Goal: Information Seeking & Learning: Learn about a topic

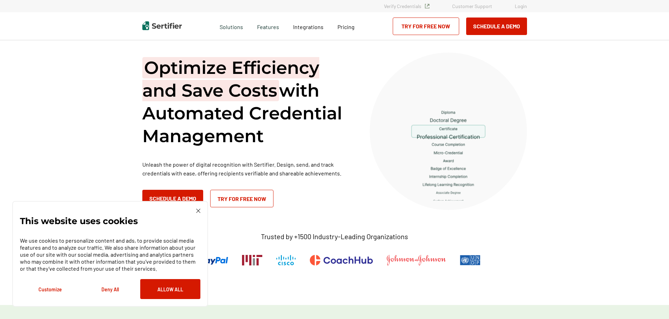
click at [203, 213] on div "This website uses cookies We use cookies to personalize content and ads, to pro…" at bounding box center [110, 254] width 196 height 106
click at [200, 206] on div "This website uses cookies We use cookies to personalize content and ads, to pro…" at bounding box center [110, 254] width 196 height 106
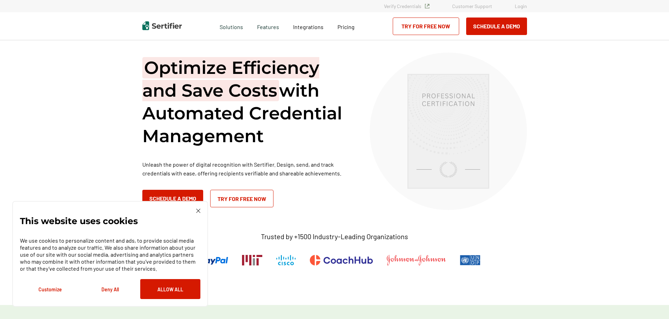
click at [200, 213] on img at bounding box center [198, 210] width 4 height 4
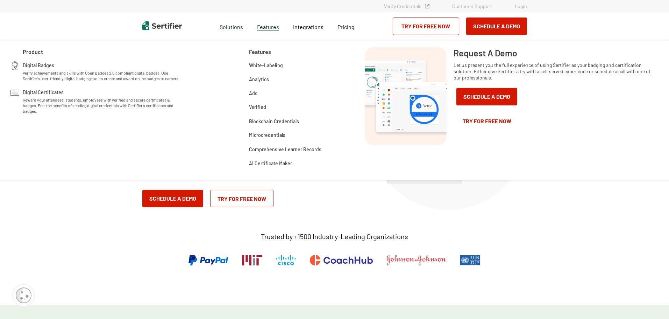
click at [264, 29] on span "Features" at bounding box center [268, 26] width 22 height 9
click at [298, 27] on span "Integrations" at bounding box center [308, 26] width 30 height 7
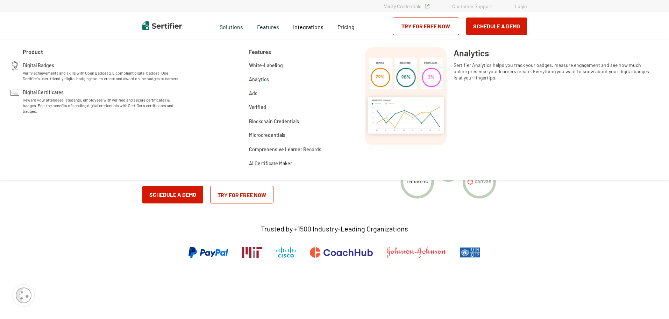
click at [261, 83] on div "Analytics" at bounding box center [259, 82] width 20 height 14
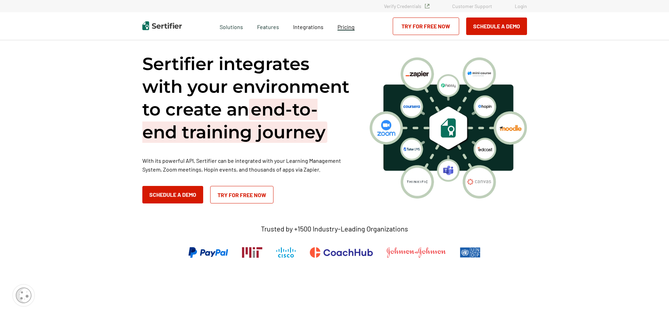
click at [342, 27] on span "Pricing" at bounding box center [346, 26] width 17 height 7
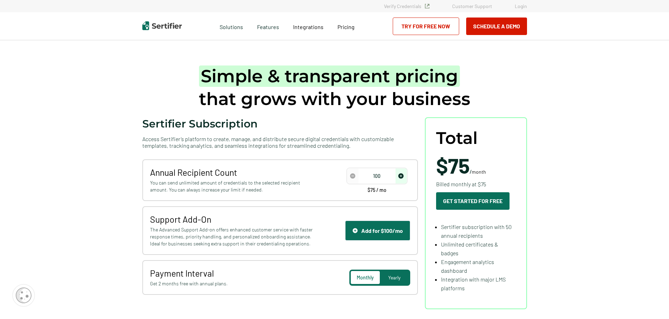
click at [403, 178] on span "increase number" at bounding box center [401, 175] width 11 height 15
click at [353, 173] on img "decrease number" at bounding box center [352, 175] width 5 height 5
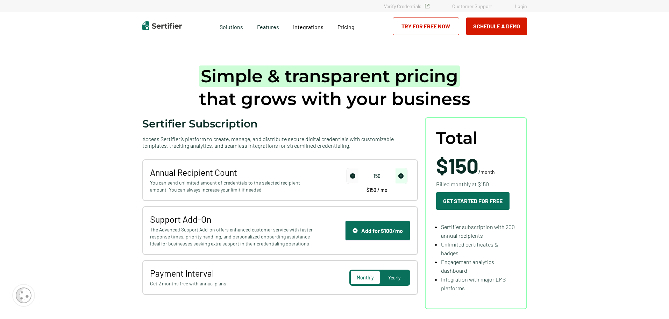
click at [353, 173] on img "decrease number" at bounding box center [352, 175] width 5 height 5
type input "50"
click at [353, 173] on img "decrease number" at bounding box center [352, 175] width 5 height 5
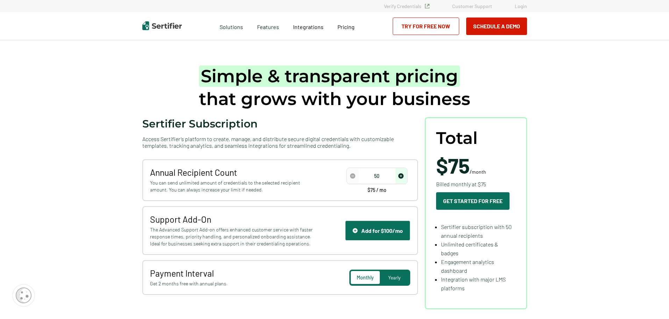
click at [353, 173] on img "decrease number" at bounding box center [352, 175] width 5 height 5
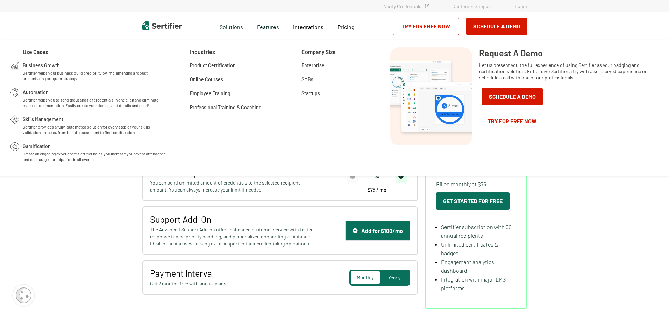
click at [224, 27] on span "Solutions" at bounding box center [231, 26] width 23 height 9
click at [167, 27] on img at bounding box center [162, 25] width 40 height 9
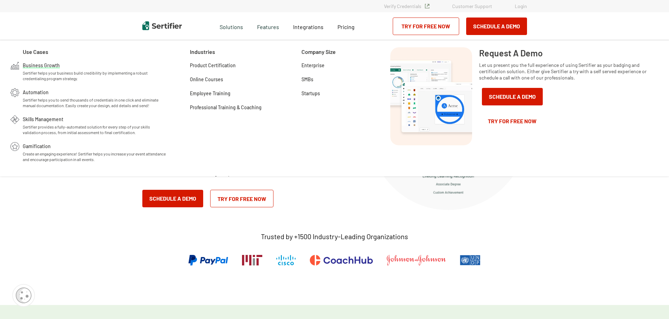
click at [40, 70] on span "Sertifier helps your business build credibility by implementing a robust creden…" at bounding box center [95, 75] width 144 height 11
